Goal: Information Seeking & Learning: Understand process/instructions

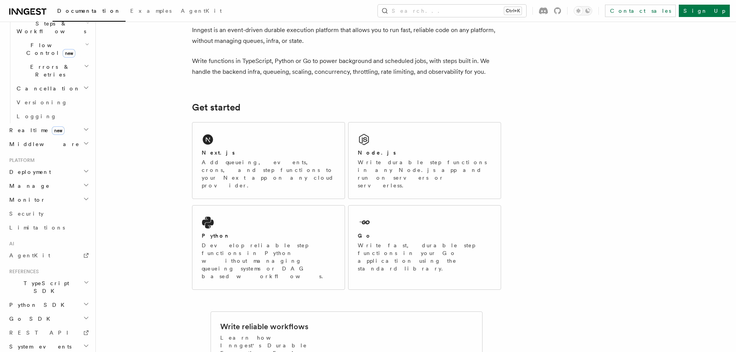
scroll to position [228, 0]
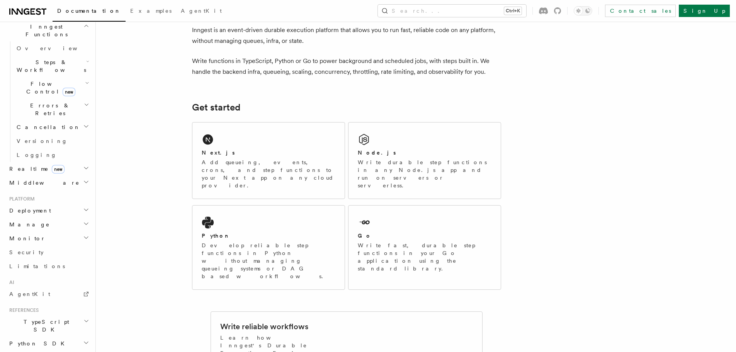
click at [53, 204] on h2 "Deployment" at bounding box center [48, 211] width 85 height 14
click at [85, 298] on icon "button" at bounding box center [87, 301] width 4 height 6
click at [58, 352] on link "Self hosting" at bounding box center [52, 359] width 77 height 14
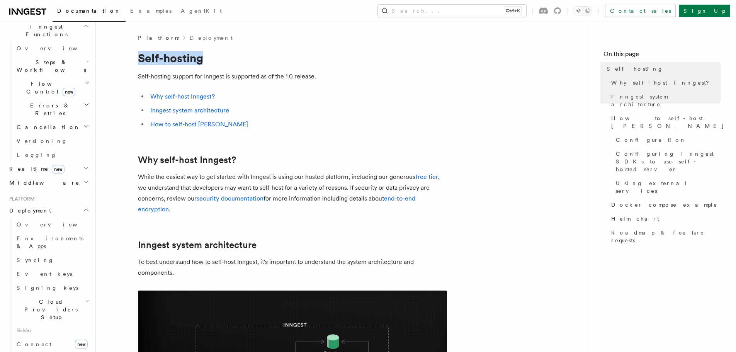
drag, startPoint x: 159, startPoint y: 54, endPoint x: 211, endPoint y: 62, distance: 52.4
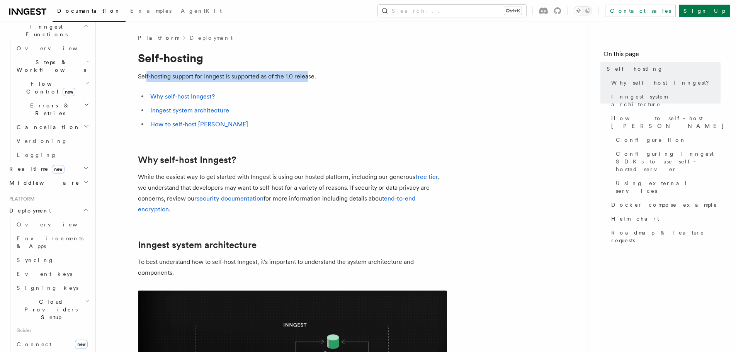
drag, startPoint x: 149, startPoint y: 72, endPoint x: 309, endPoint y: 71, distance: 160.3
click at [295, 105] on li "Inngest system architecture" at bounding box center [297, 110] width 299 height 11
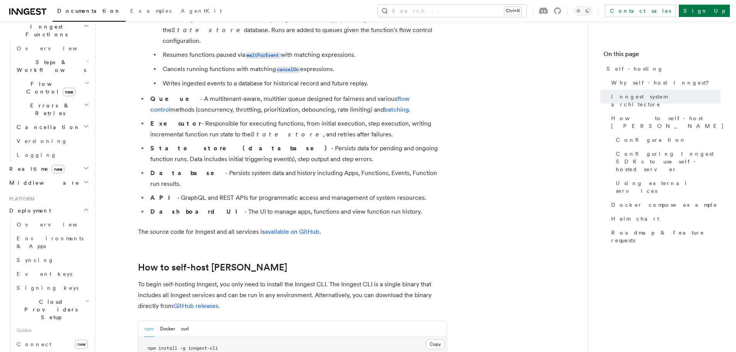
scroll to position [657, 0]
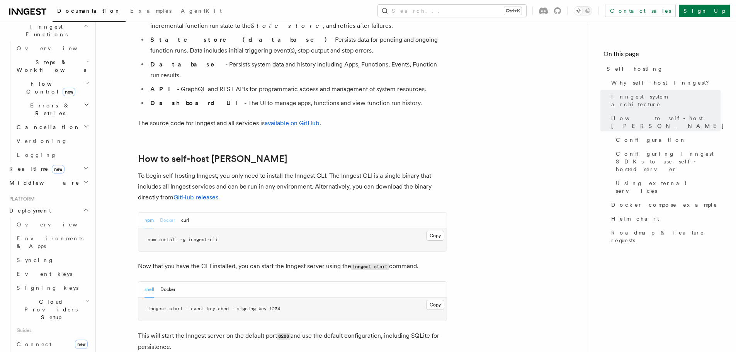
click at [167, 212] on button "Docker" at bounding box center [167, 220] width 15 height 16
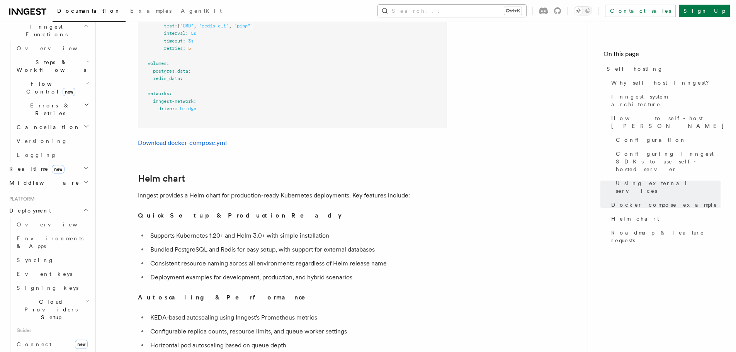
scroll to position [2511, 0]
